Goal: Task Accomplishment & Management: Manage account settings

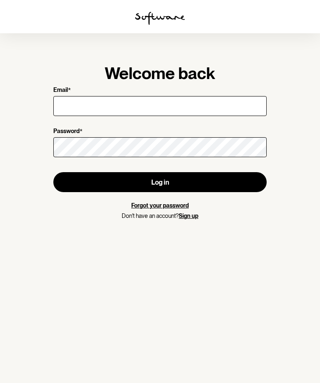
click at [70, 104] on input "Email *" at bounding box center [159, 106] width 213 height 20
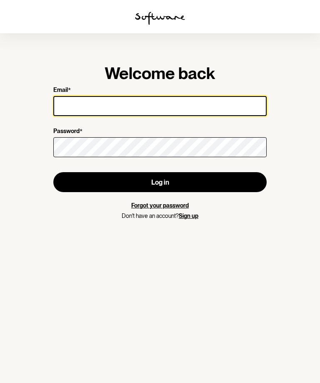
type input "[EMAIL_ADDRESS][DOMAIN_NAME]"
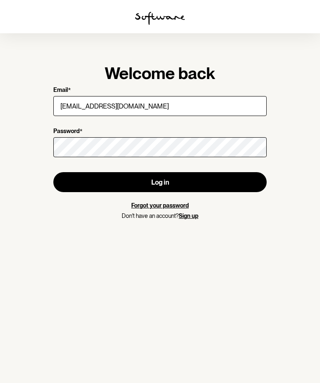
click at [160, 182] on button "Log in" at bounding box center [159, 182] width 213 height 20
